Goal: Task Accomplishment & Management: Manage account settings

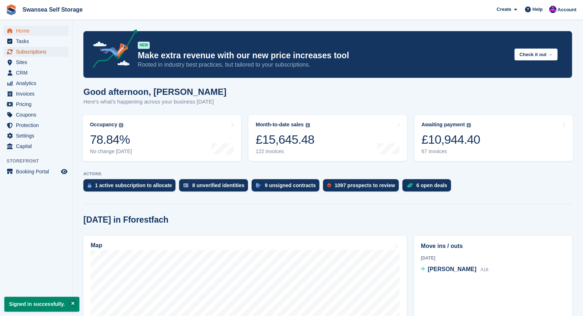
click at [42, 56] on span "Subscriptions" at bounding box center [37, 52] width 43 height 10
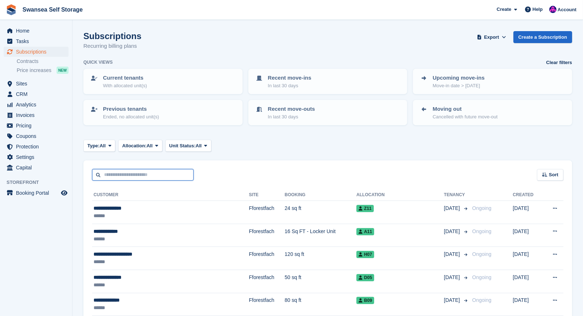
click at [115, 174] on input "text" at bounding box center [142, 175] width 101 height 12
type input "****"
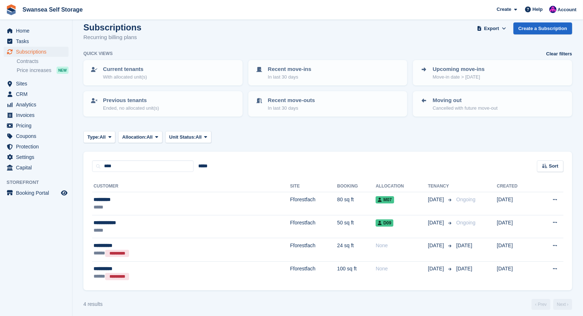
scroll to position [13, 0]
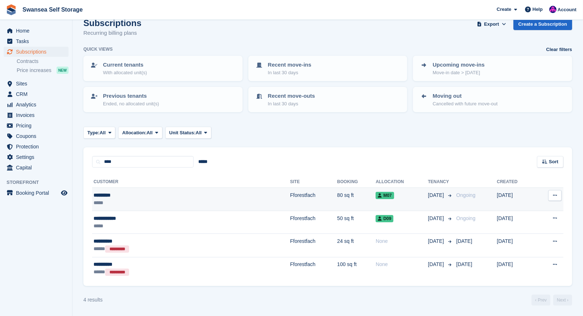
click at [290, 199] on td "Fforestfach" at bounding box center [313, 199] width 47 height 23
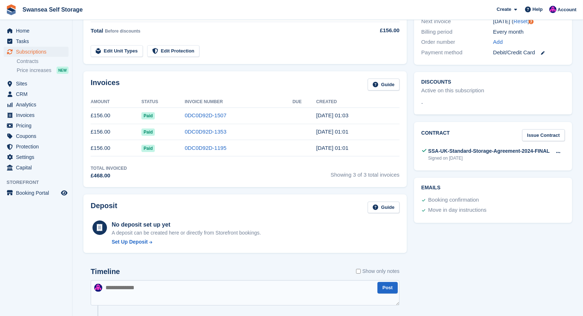
scroll to position [181, 0]
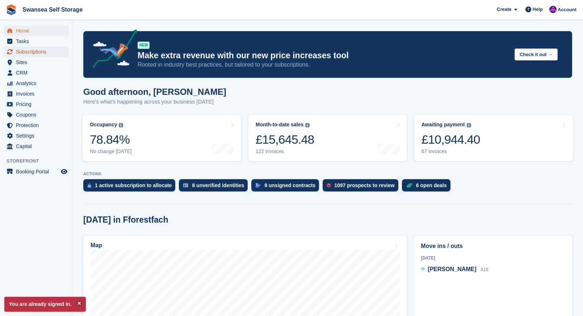
click at [28, 49] on span "Subscriptions" at bounding box center [37, 52] width 43 height 10
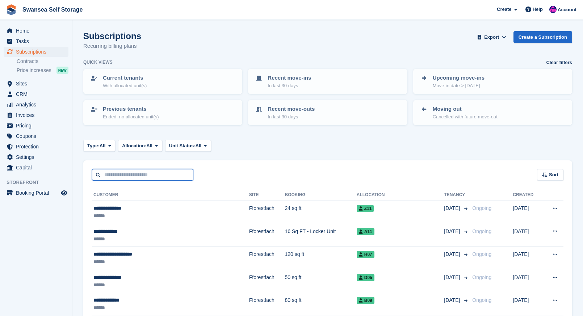
click at [121, 176] on input "text" at bounding box center [142, 175] width 101 height 12
type input "****"
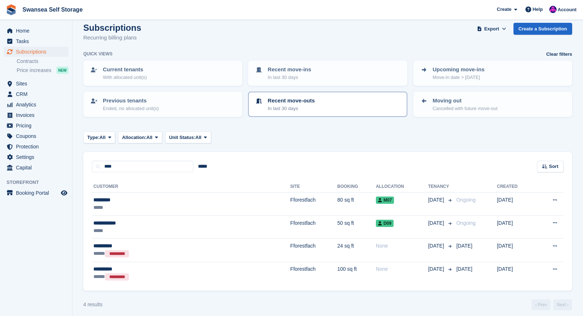
scroll to position [13, 0]
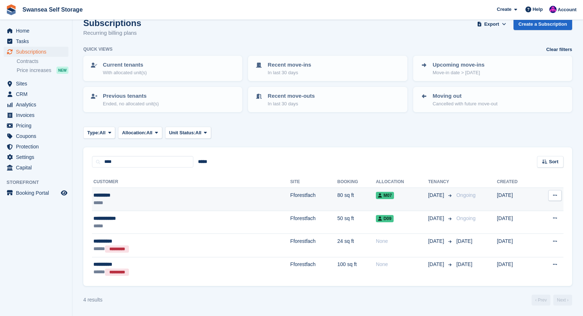
click at [291, 195] on td "Fforestfach" at bounding box center [314, 199] width 47 height 23
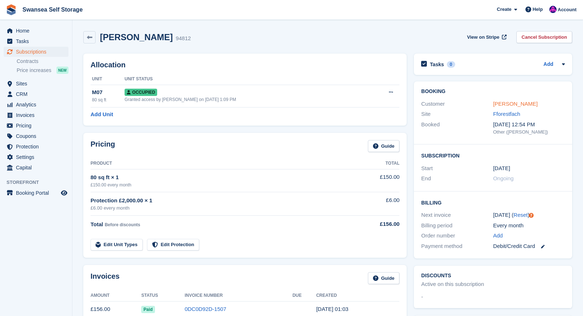
click at [510, 104] on link "[PERSON_NAME]" at bounding box center [516, 104] width 45 height 6
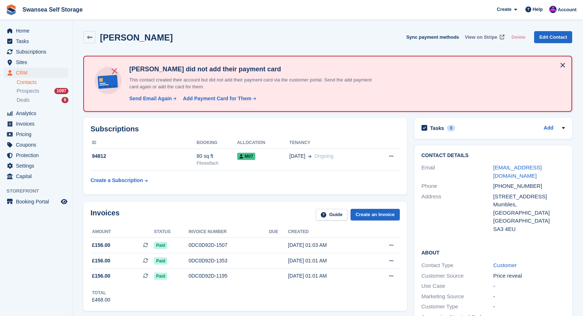
click at [487, 39] on span "View on Stripe" at bounding box center [481, 37] width 32 height 7
